Goal: Information Seeking & Learning: Learn about a topic

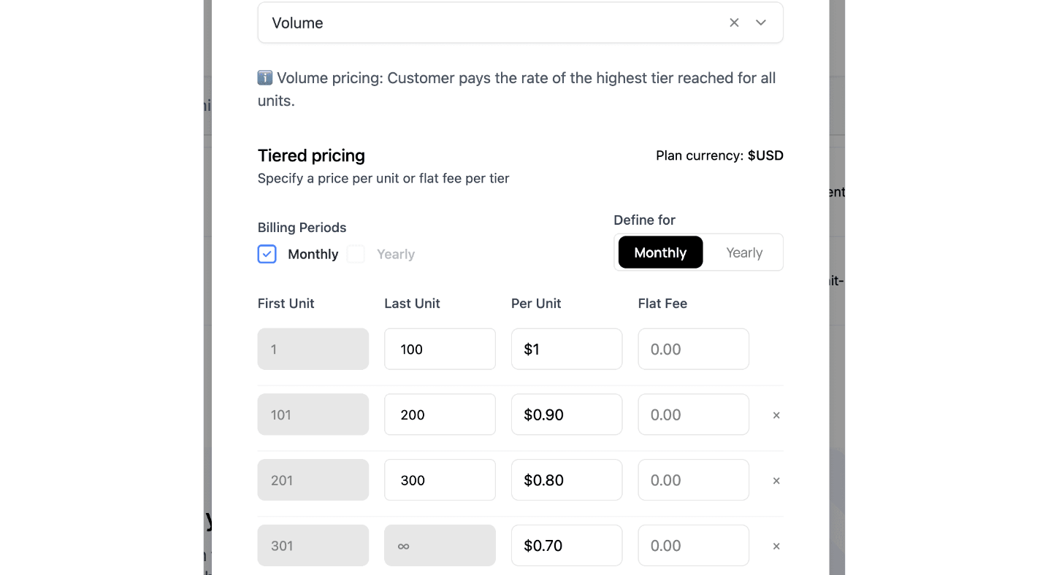
scroll to position [1936, 0]
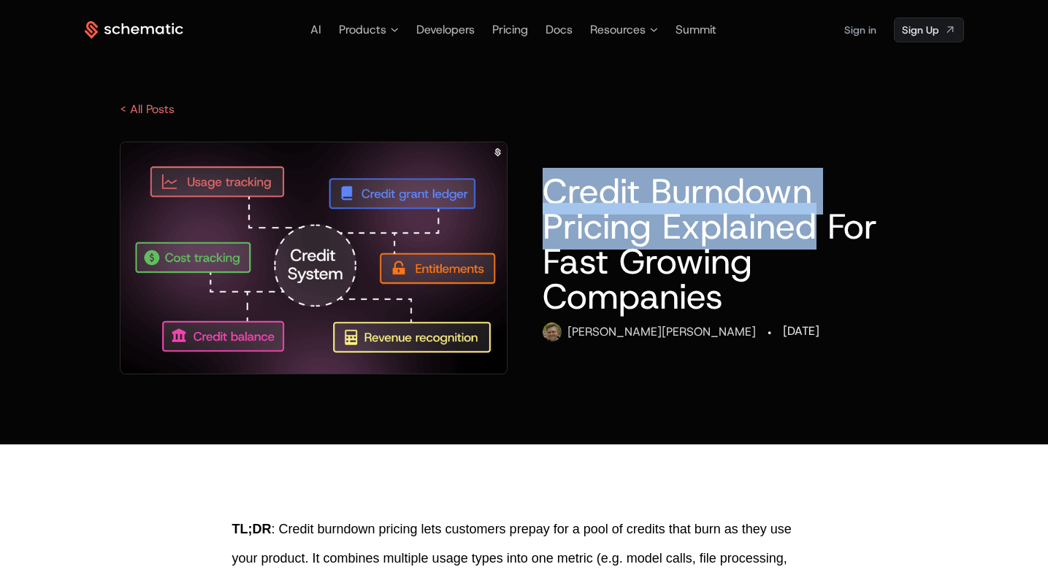
drag, startPoint x: 816, startPoint y: 229, endPoint x: 549, endPoint y: 199, distance: 269.0
click at [549, 199] on h1 "Credit Burndown Pricing Explained For Fast Growing Companies" at bounding box center [736, 244] width 386 height 140
copy h1 "Credit Burndown Pricing Explained"
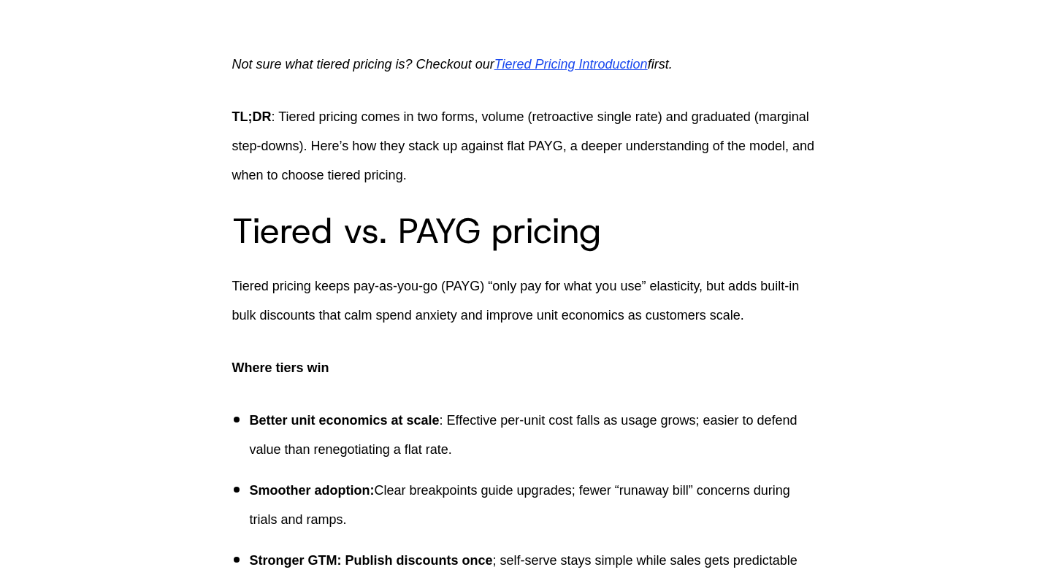
scroll to position [459, 0]
